Goal: Task Accomplishment & Management: Use online tool/utility

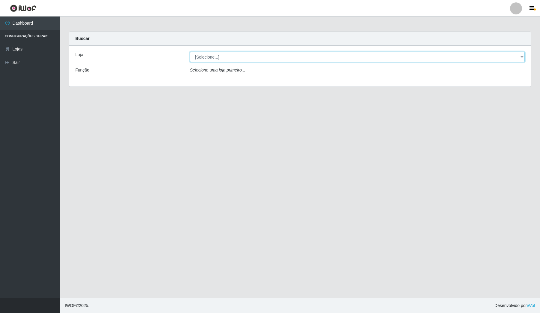
click at [220, 54] on select "[Selecione...] Rede Compras Supermercados - LOJA 4" at bounding box center [357, 57] width 335 height 11
select select "159"
click at [190, 52] on select "[Selecione...] Rede Compras Supermercados - LOJA 4" at bounding box center [357, 57] width 335 height 11
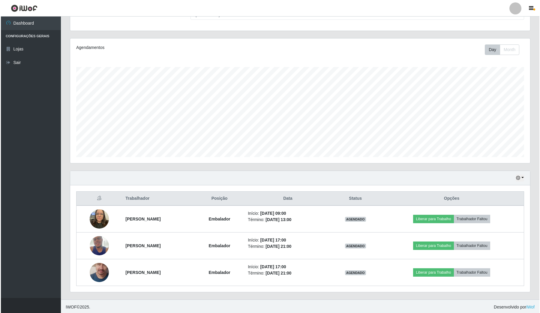
scroll to position [60, 0]
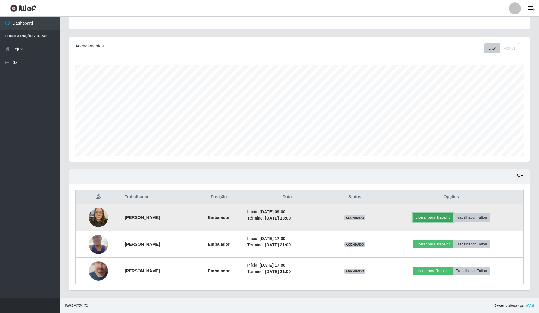
click at [441, 213] on button "Liberar para Trabalho" at bounding box center [433, 217] width 41 height 8
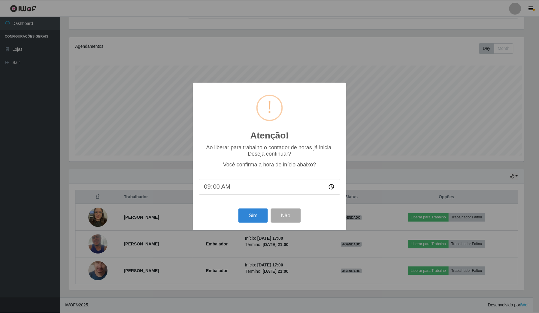
scroll to position [125, 456]
click at [254, 217] on button "Sim" at bounding box center [253, 216] width 29 height 14
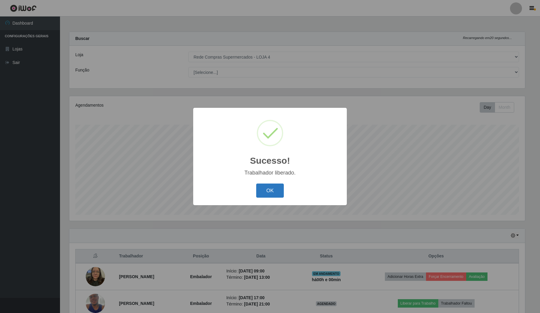
click at [261, 190] on button "OK" at bounding box center [270, 190] width 28 height 14
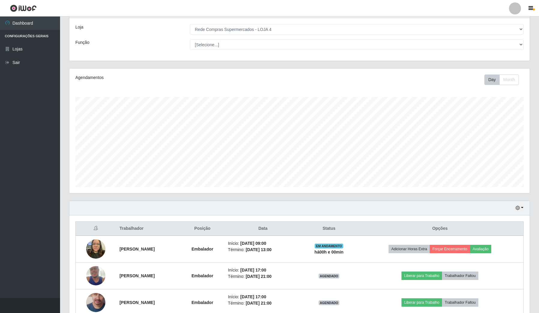
scroll to position [60, 0]
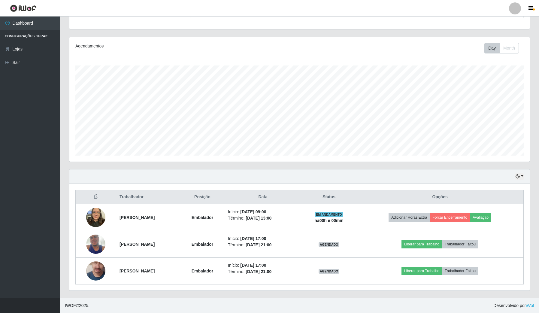
click at [209, 170] on div "Hoje 1 dia 3 dias 1 Semana Não encerrados" at bounding box center [299, 176] width 460 height 14
click at [516, 177] on icon "button" at bounding box center [518, 176] width 4 height 4
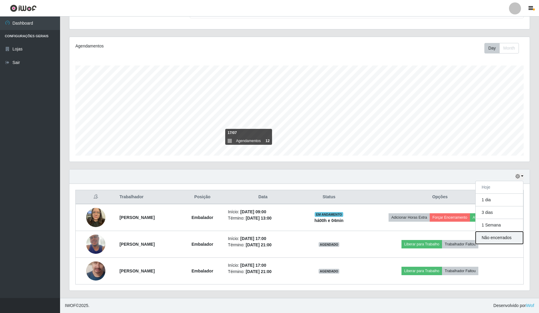
click at [509, 238] on button "Não encerrados" at bounding box center [499, 237] width 47 height 12
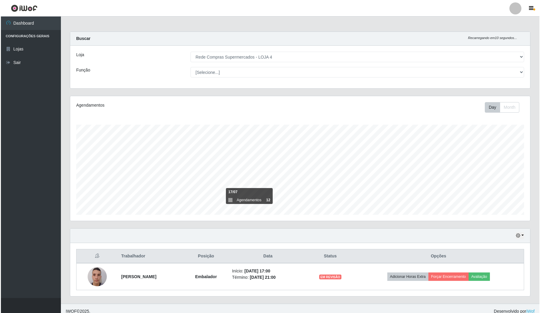
scroll to position [6, 0]
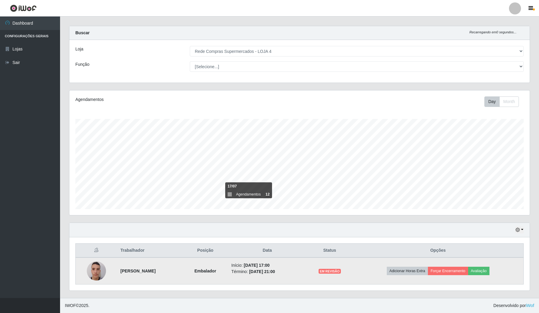
click at [96, 271] on img at bounding box center [96, 271] width 19 height 26
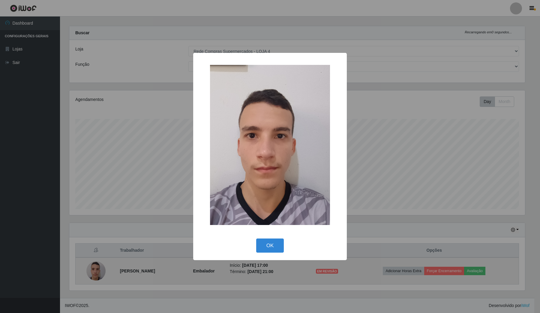
click at [96, 271] on div "× OK Cancel" at bounding box center [270, 156] width 540 height 313
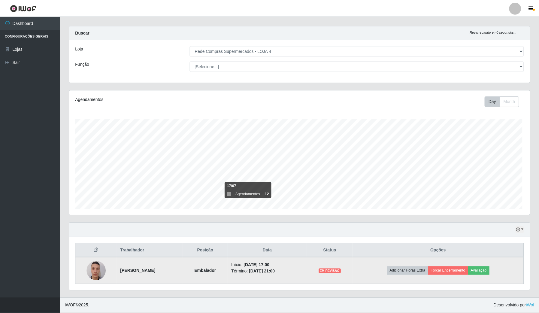
scroll to position [125, 460]
click at [103, 274] on div "Carregando... Buscar Recarregando em 27 segundos... Loja [Selecione...] Rede Co…" at bounding box center [299, 162] width 461 height 272
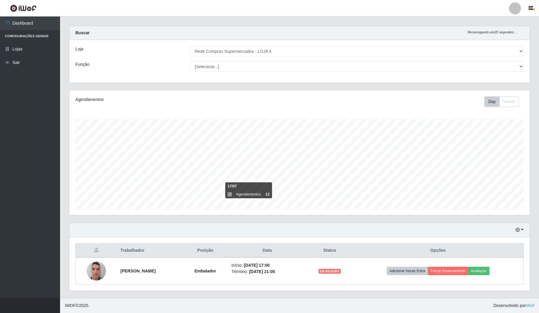
click at [73, 209] on div "Agendamentos Day Month 17/07 Agendamentos 12" at bounding box center [299, 152] width 460 height 125
click at [519, 228] on icon "button" at bounding box center [518, 230] width 4 height 4
click at [501, 166] on button "Hoje" at bounding box center [499, 169] width 47 height 13
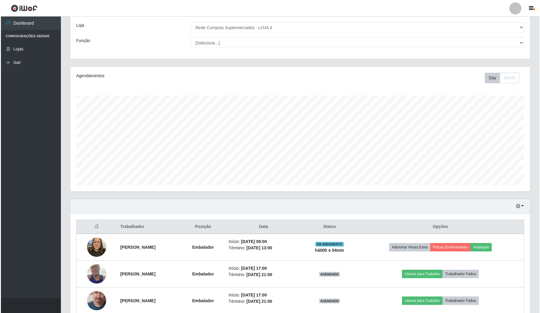
scroll to position [60, 0]
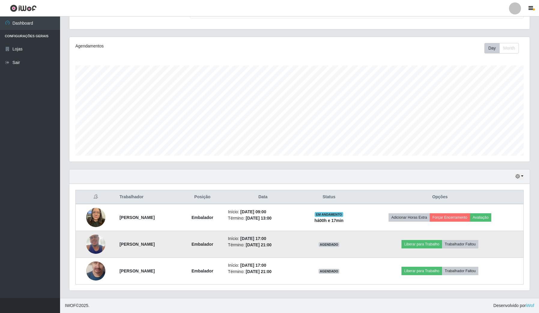
click at [92, 244] on img at bounding box center [95, 244] width 19 height 34
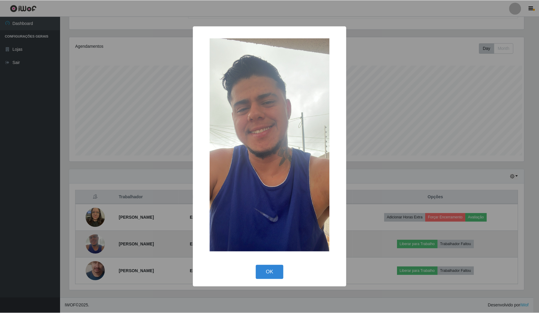
scroll to position [125, 456]
click at [92, 244] on div "× OK Cancel" at bounding box center [270, 156] width 540 height 313
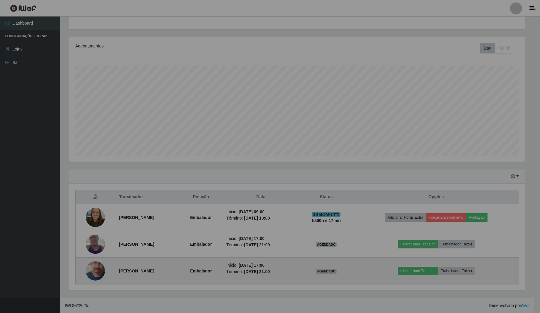
scroll to position [125, 460]
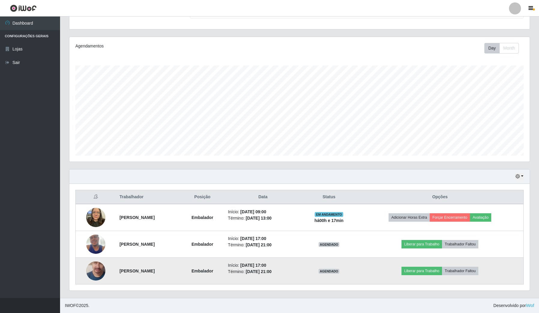
click at [97, 269] on img at bounding box center [95, 271] width 19 height 44
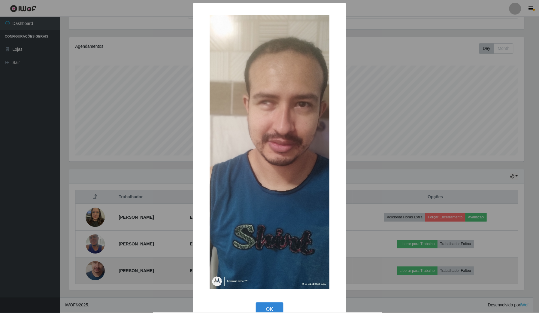
scroll to position [125, 456]
click at [97, 269] on div "× OK Cancel" at bounding box center [270, 156] width 540 height 313
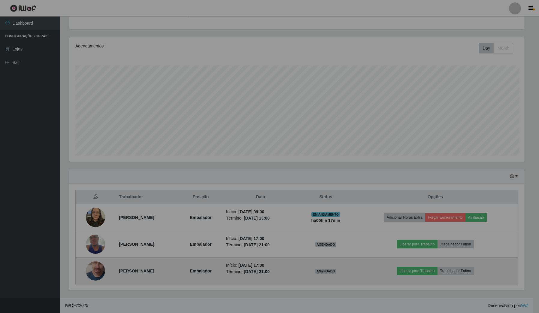
scroll to position [125, 460]
